Goal: Contribute content: Contribute content

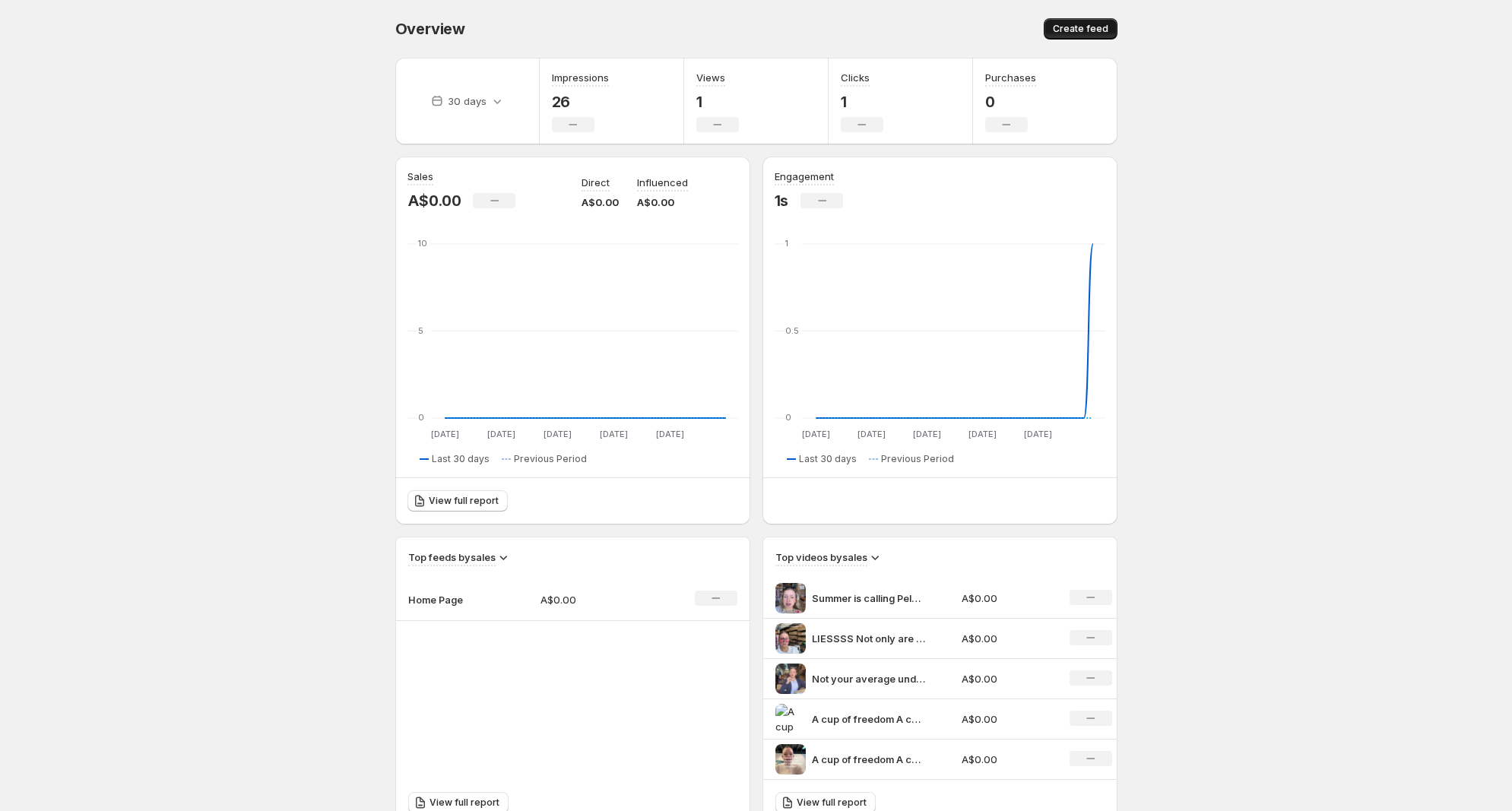
click at [1079, 23] on button "Create feed" at bounding box center [1080, 28] width 73 height 21
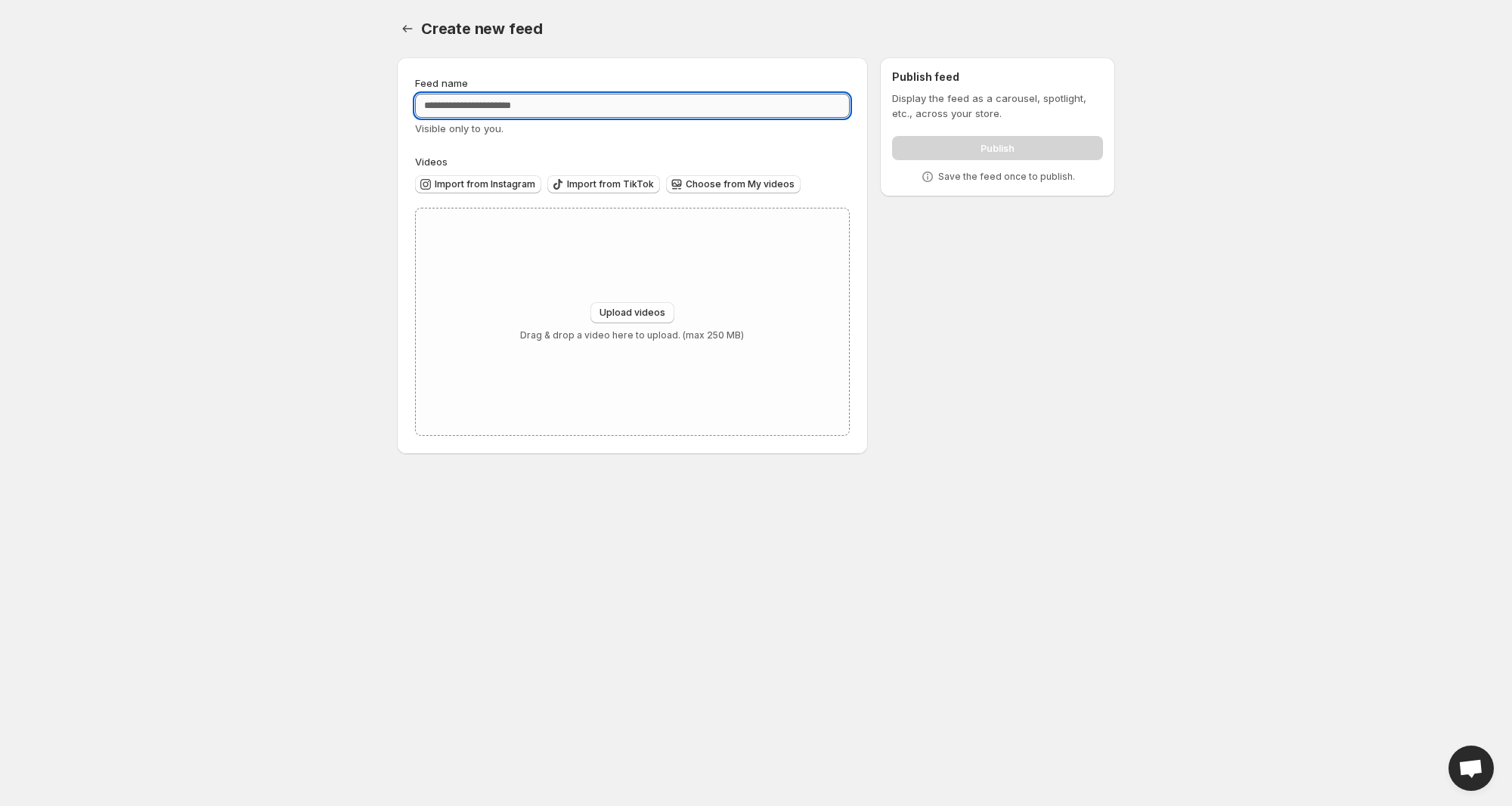
click at [562, 105] on input "Feed name" at bounding box center [632, 106] width 434 height 24
type input "*"
type input "**********"
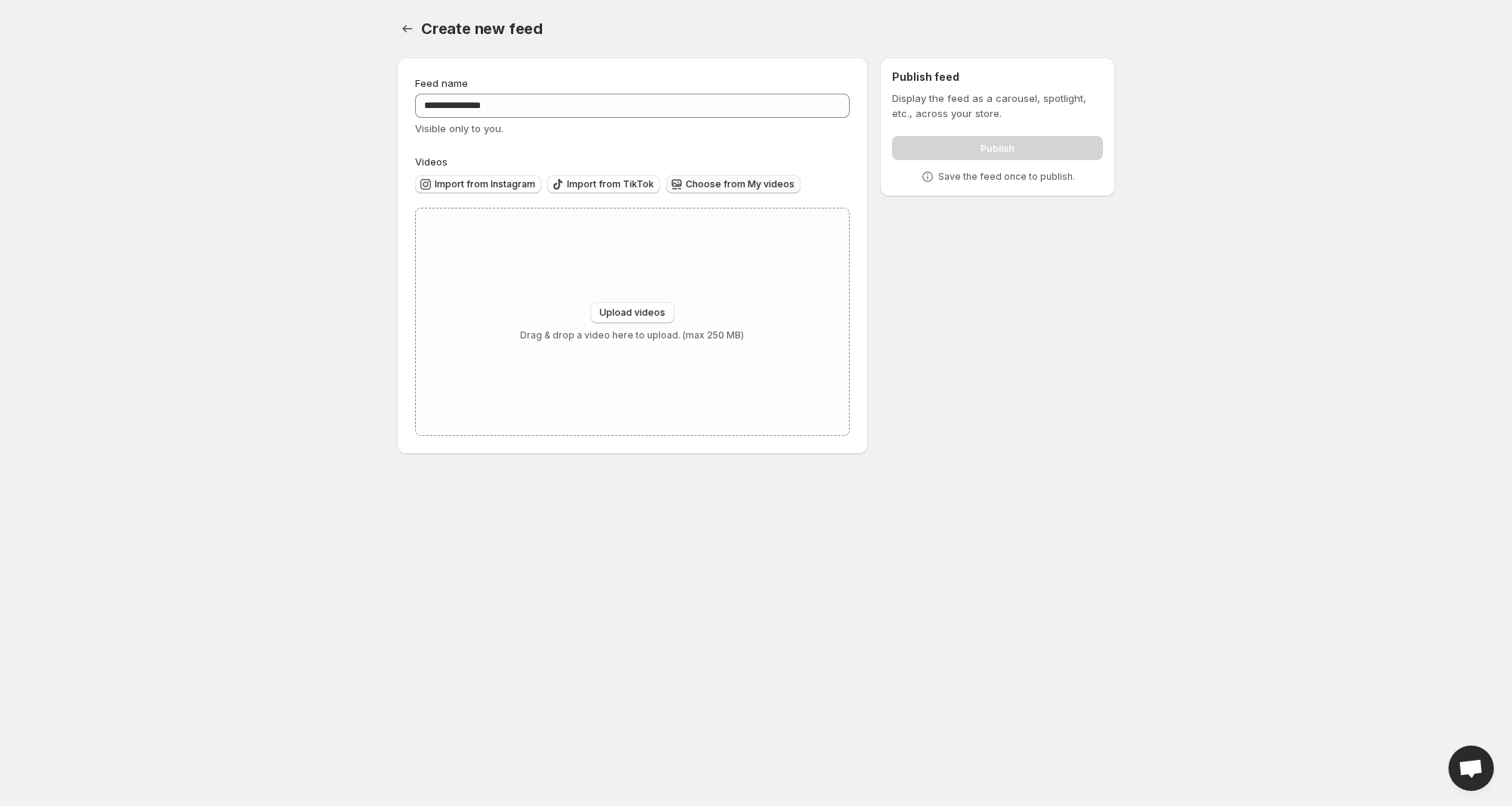
click at [739, 181] on span "Choose from My videos" at bounding box center [740, 183] width 109 height 12
click at [649, 313] on span "Upload videos" at bounding box center [632, 312] width 66 height 12
type input "**********"
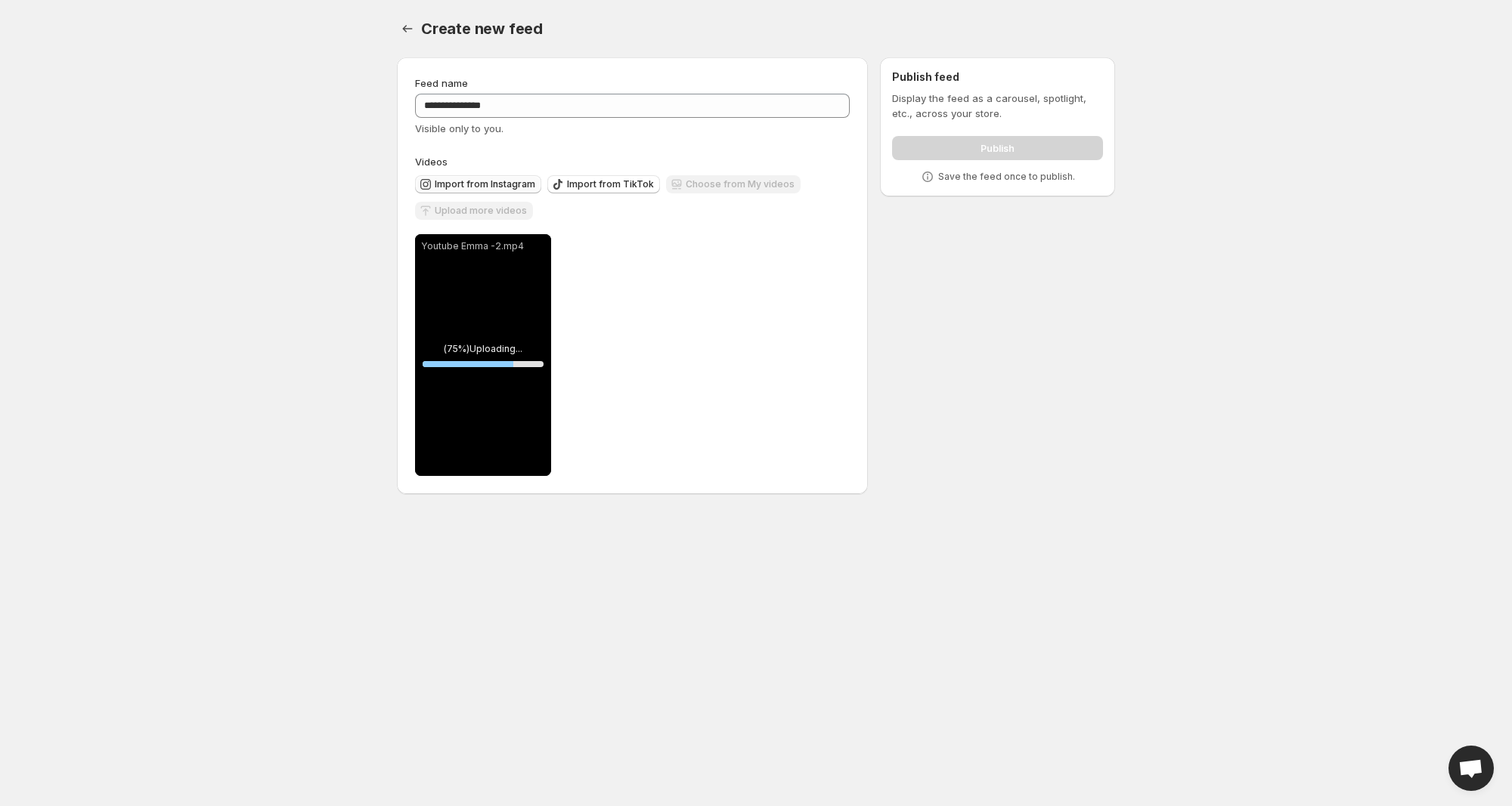
click at [472, 184] on span "Import from Instagram" at bounding box center [485, 183] width 100 height 12
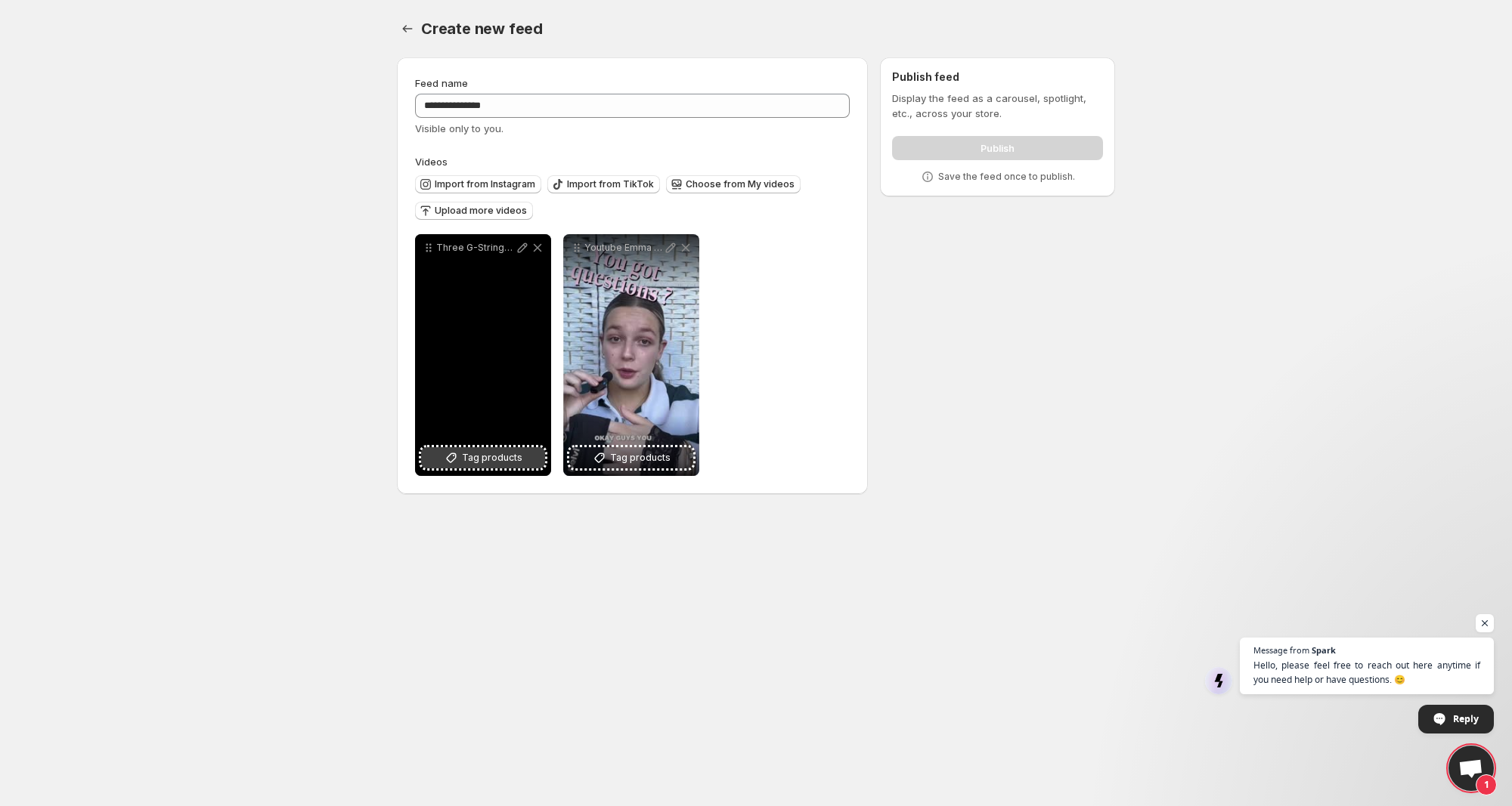
click at [490, 452] on span "Tag products" at bounding box center [492, 457] width 60 height 15
click at [473, 355] on div "Three G-Strings Three vibes One Pelvi Core Support G-String for when you want s…" at bounding box center [482, 355] width 136 height 241
click at [472, 252] on p "Three G-Strings Three vibes One Pelvi Core Support G-String for when you want s…" at bounding box center [475, 247] width 78 height 12
click at [508, 409] on div "Three G-Strings Three vibes One Pelvi Core Support G-String for when you want s…" at bounding box center [482, 355] width 136 height 241
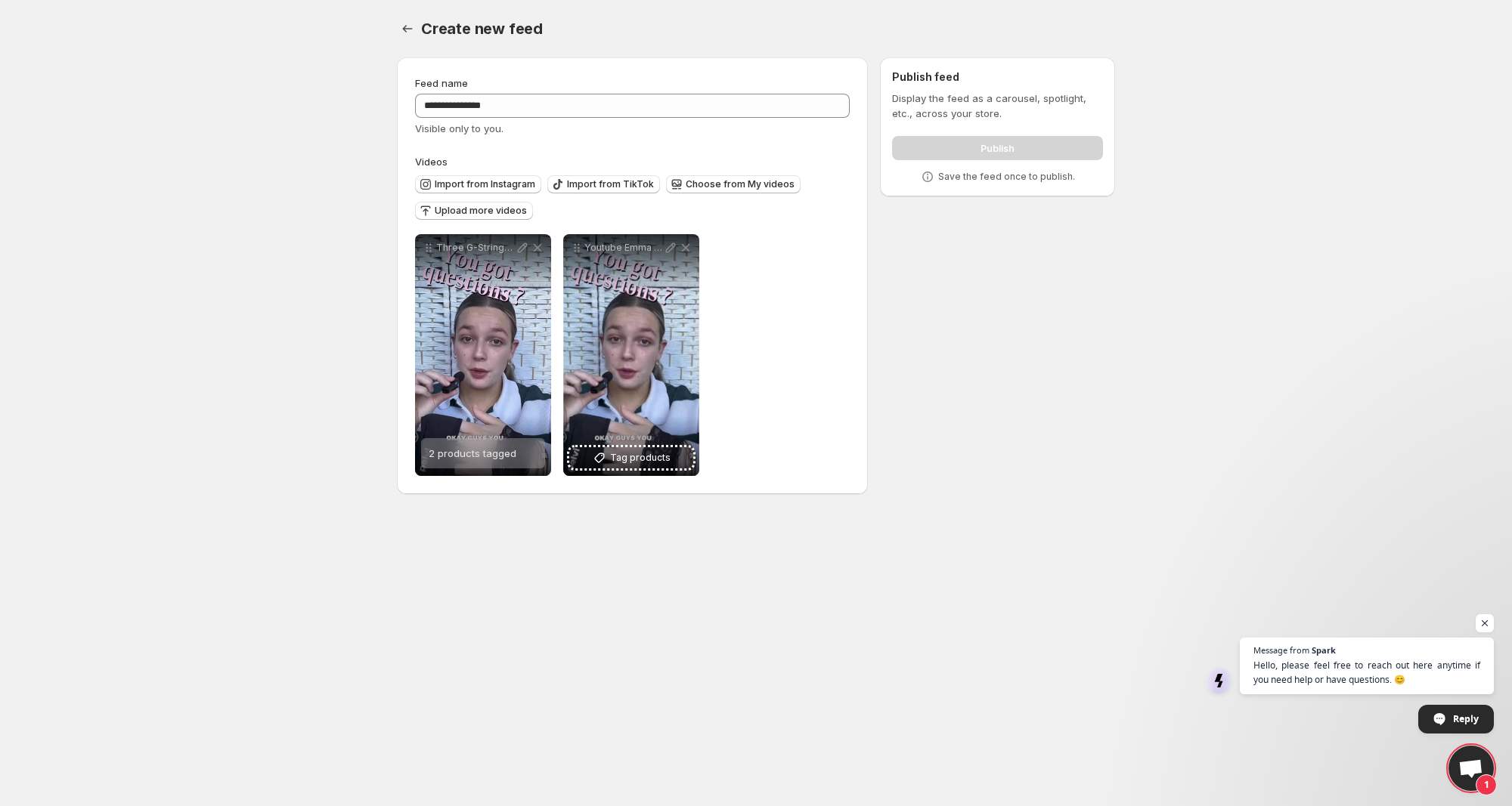
click at [975, 146] on div "Publish" at bounding box center [997, 145] width 211 height 31
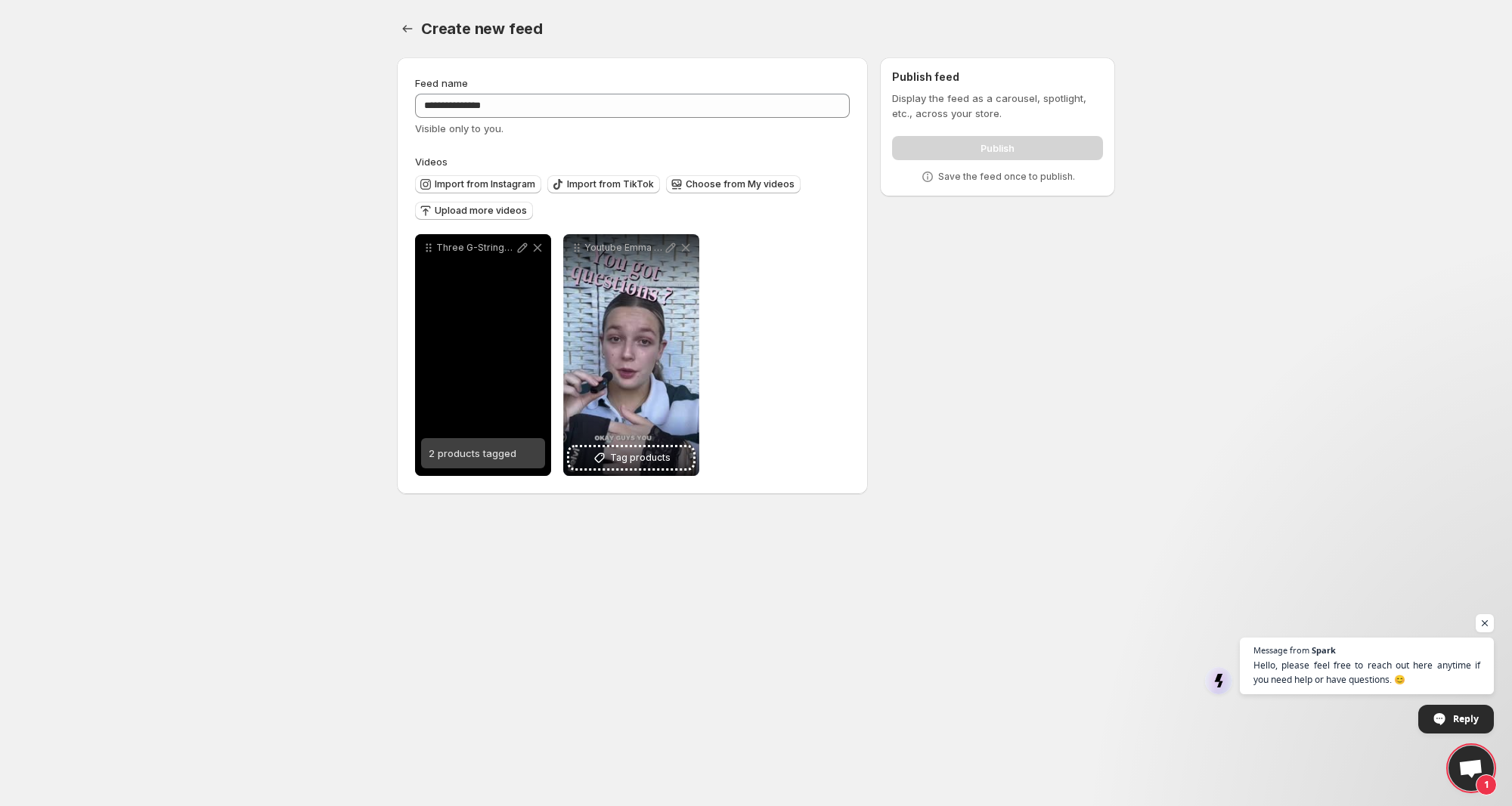
click at [463, 258] on div "Three G-Strings Three vibes One Pelvi Core Support G-String for when you want s…" at bounding box center [482, 248] width 136 height 27
click at [485, 246] on p "Three G-Strings Three vibes One Pelvi Core Support G-String for when you want s…" at bounding box center [475, 247] width 78 height 12
click at [456, 393] on div "Three G-Strings Three vibes One Pelvi Core Support G-String for when you want s…" at bounding box center [482, 355] width 136 height 241
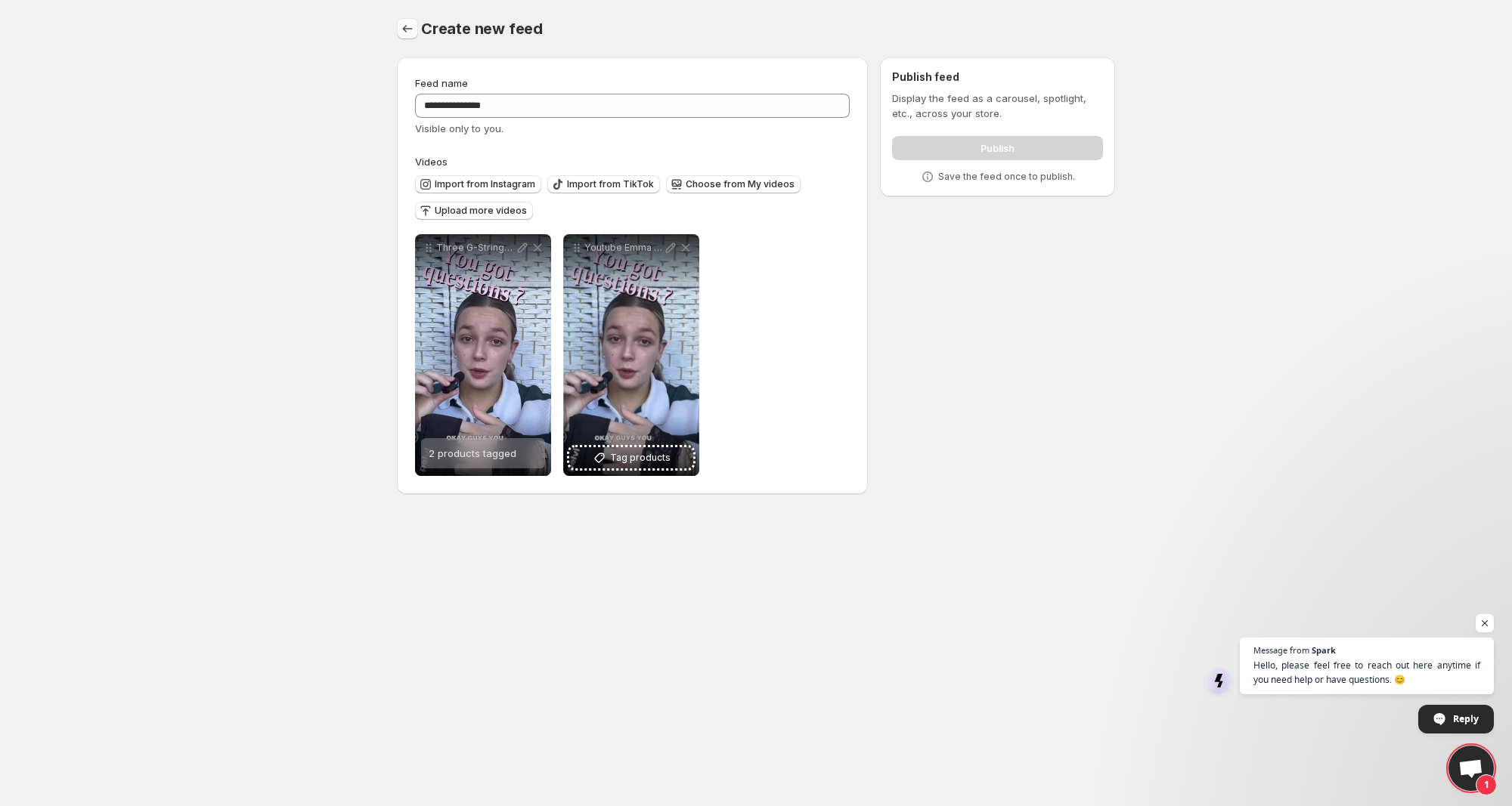
click at [405, 30] on icon "Settings" at bounding box center [408, 29] width 10 height 8
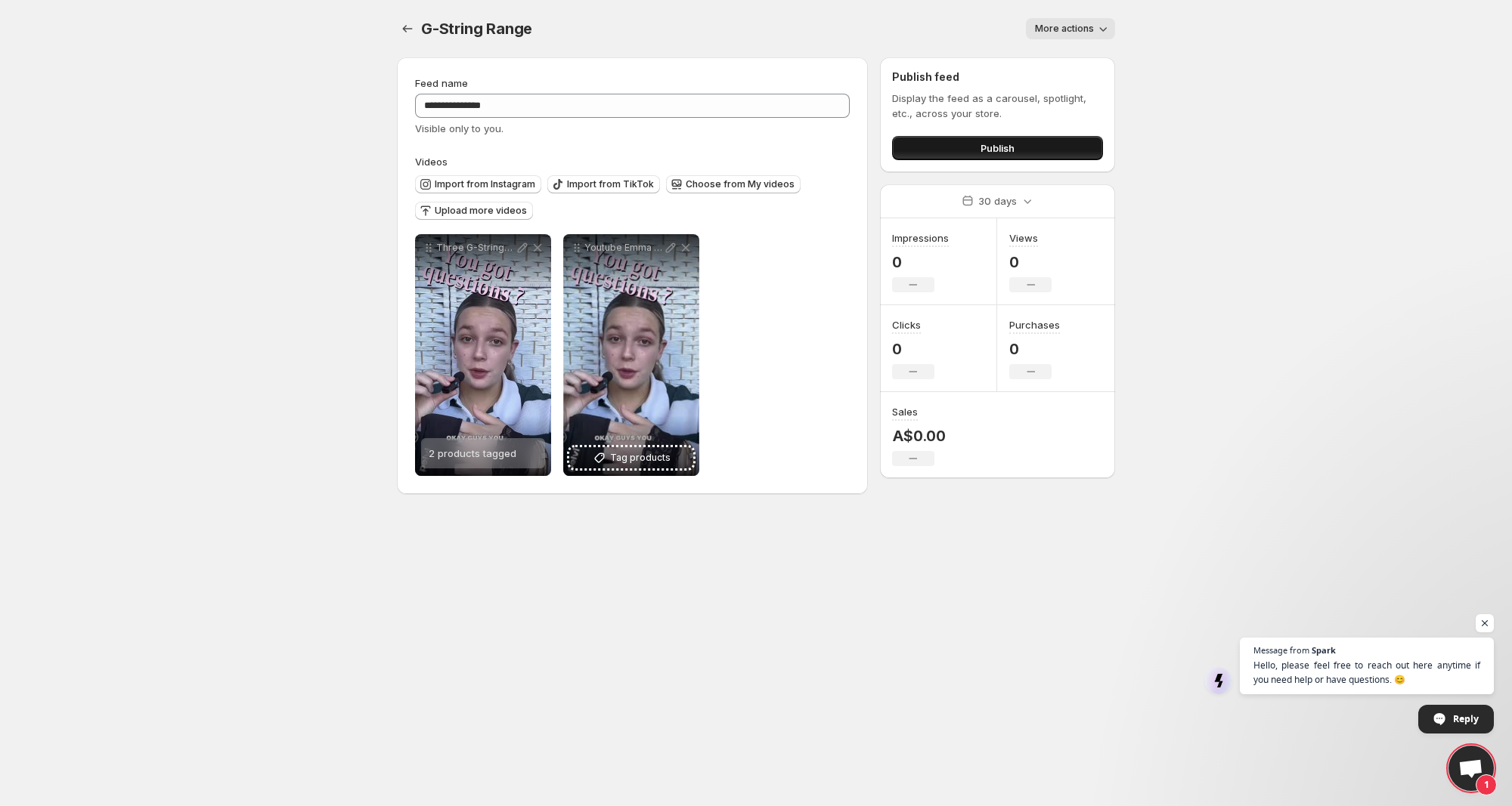
click at [983, 147] on span "Publish" at bounding box center [997, 147] width 34 height 15
